Goal: Find specific page/section: Find specific page/section

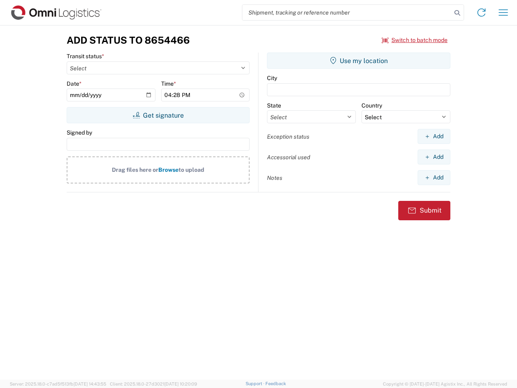
click at [347, 13] on input "search" at bounding box center [346, 12] width 209 height 15
click at [457, 13] on icon at bounding box center [457, 12] width 11 height 11
click at [482, 13] on icon at bounding box center [481, 12] width 13 height 13
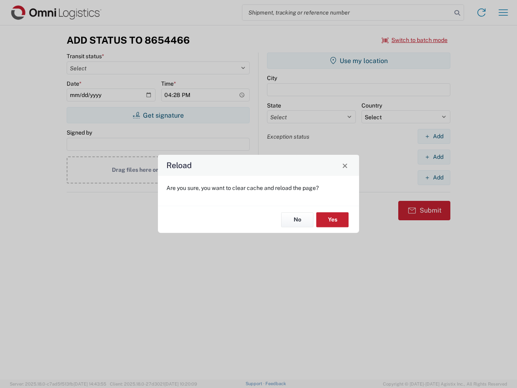
click at [503, 13] on div "Reload Are you sure, you want to clear cache and reload the page? No Yes" at bounding box center [258, 194] width 517 height 388
click at [415, 40] on div "Reload Are you sure, you want to clear cache and reload the page? No Yes" at bounding box center [258, 194] width 517 height 388
click at [158, 115] on div "Reload Are you sure, you want to clear cache and reload the page? No Yes" at bounding box center [258, 194] width 517 height 388
click at [359, 61] on div "Reload Are you sure, you want to clear cache and reload the page? No Yes" at bounding box center [258, 194] width 517 height 388
click at [434, 136] on div "Reload Are you sure, you want to clear cache and reload the page? No Yes" at bounding box center [258, 194] width 517 height 388
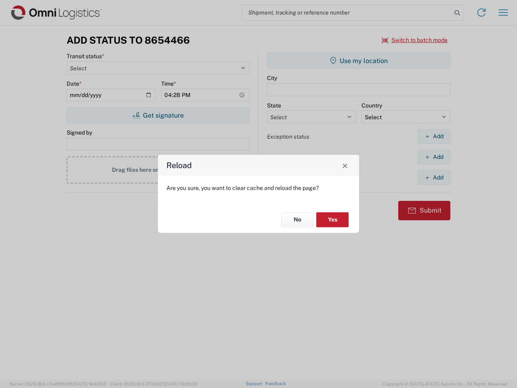
click at [434, 157] on div "Reload Are you sure, you want to clear cache and reload the page? No Yes" at bounding box center [258, 194] width 517 height 388
click at [434, 177] on div "Reload Are you sure, you want to clear cache and reload the page? No Yes" at bounding box center [258, 194] width 517 height 388
